Goal: Information Seeking & Learning: Learn about a topic

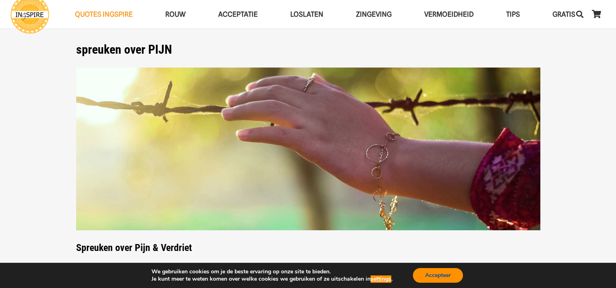
drag, startPoint x: 449, startPoint y: 276, endPoint x: 427, endPoint y: 266, distance: 23.8
click at [448, 275] on button "Accepteer" at bounding box center [438, 275] width 50 height 15
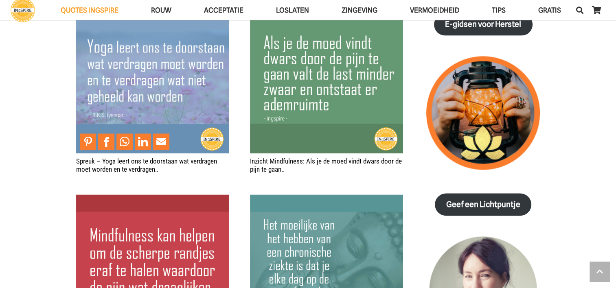
scroll to position [1085, 0]
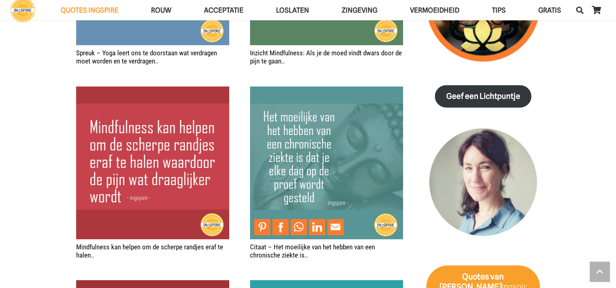
click at [331, 182] on img "Citaat – Het moeilijke van het hebben van een chronische ziekte is.." at bounding box center [326, 162] width 153 height 153
